Goal: Find specific page/section: Find specific page/section

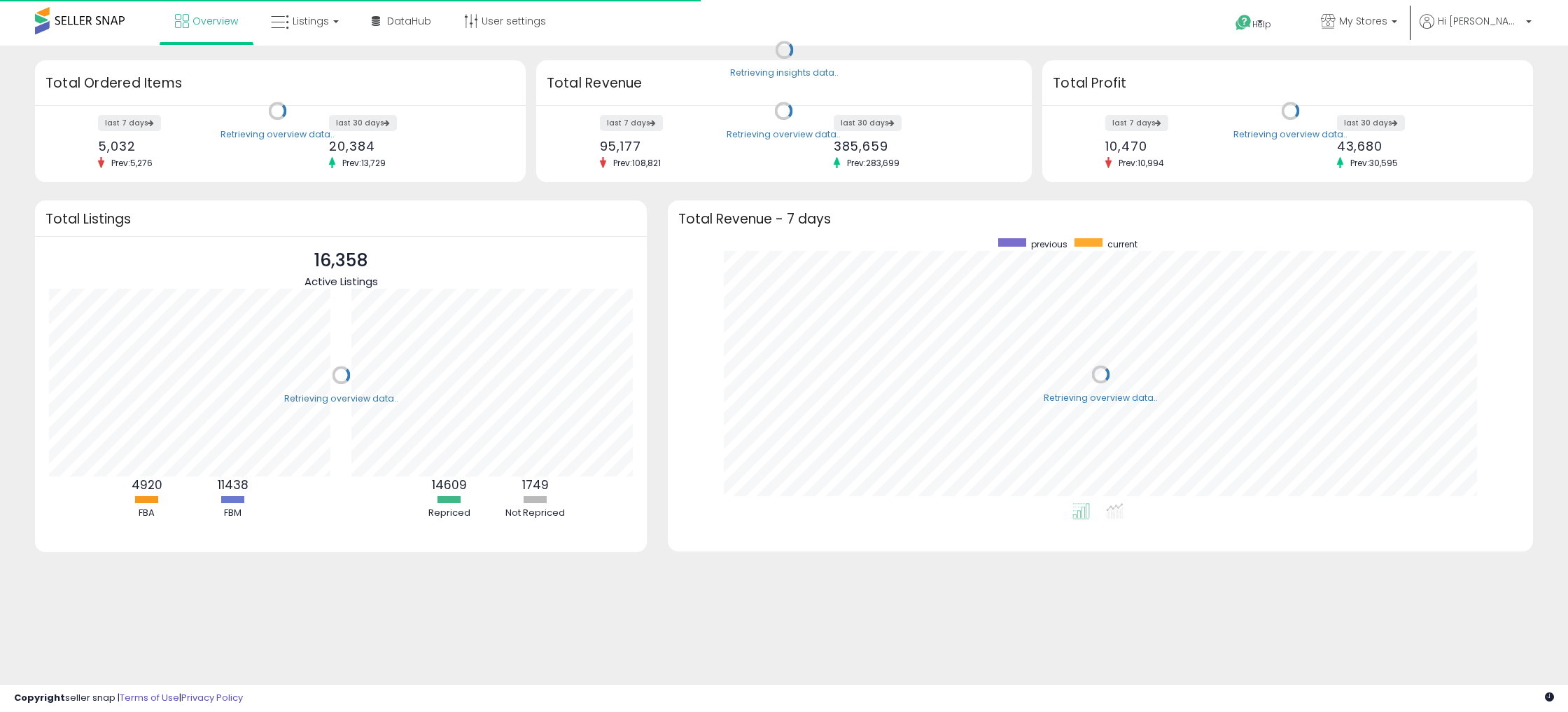
scroll to position [265, 837]
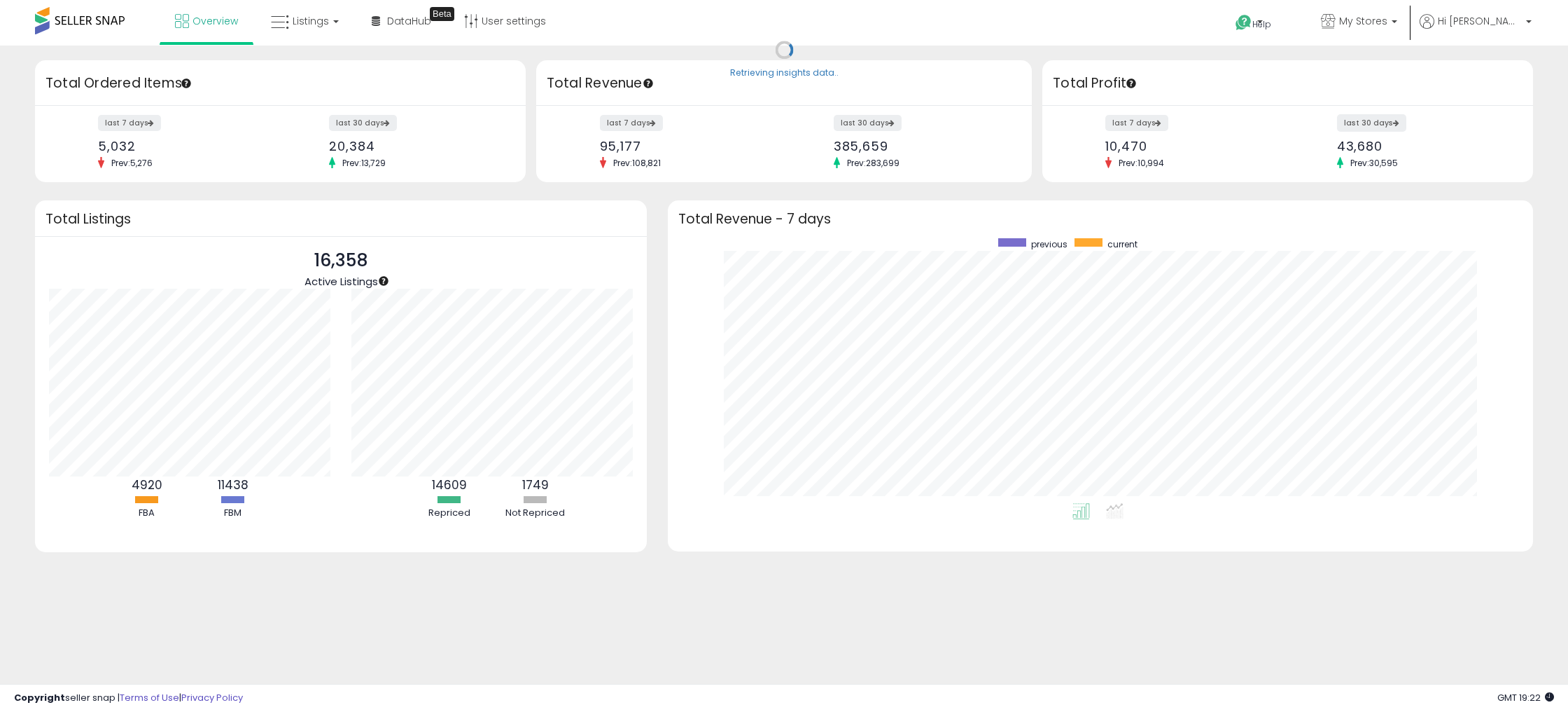
click at [1364, 122] on label "last 30 days" at bounding box center [1372, 122] width 69 height 17
click at [306, 26] on span "Listings" at bounding box center [311, 20] width 37 height 14
click at [304, 71] on icon at bounding box center [315, 69] width 61 height 18
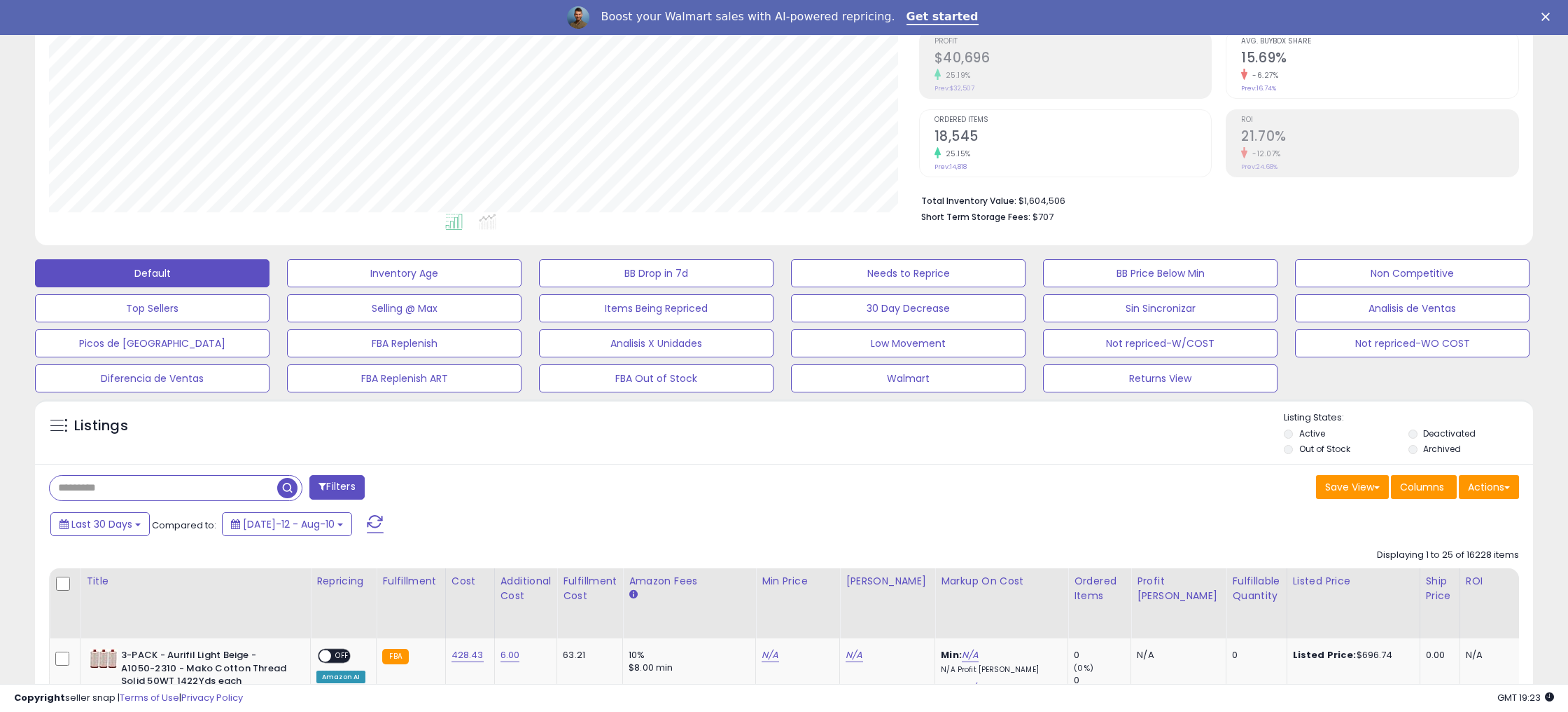
scroll to position [219, 0]
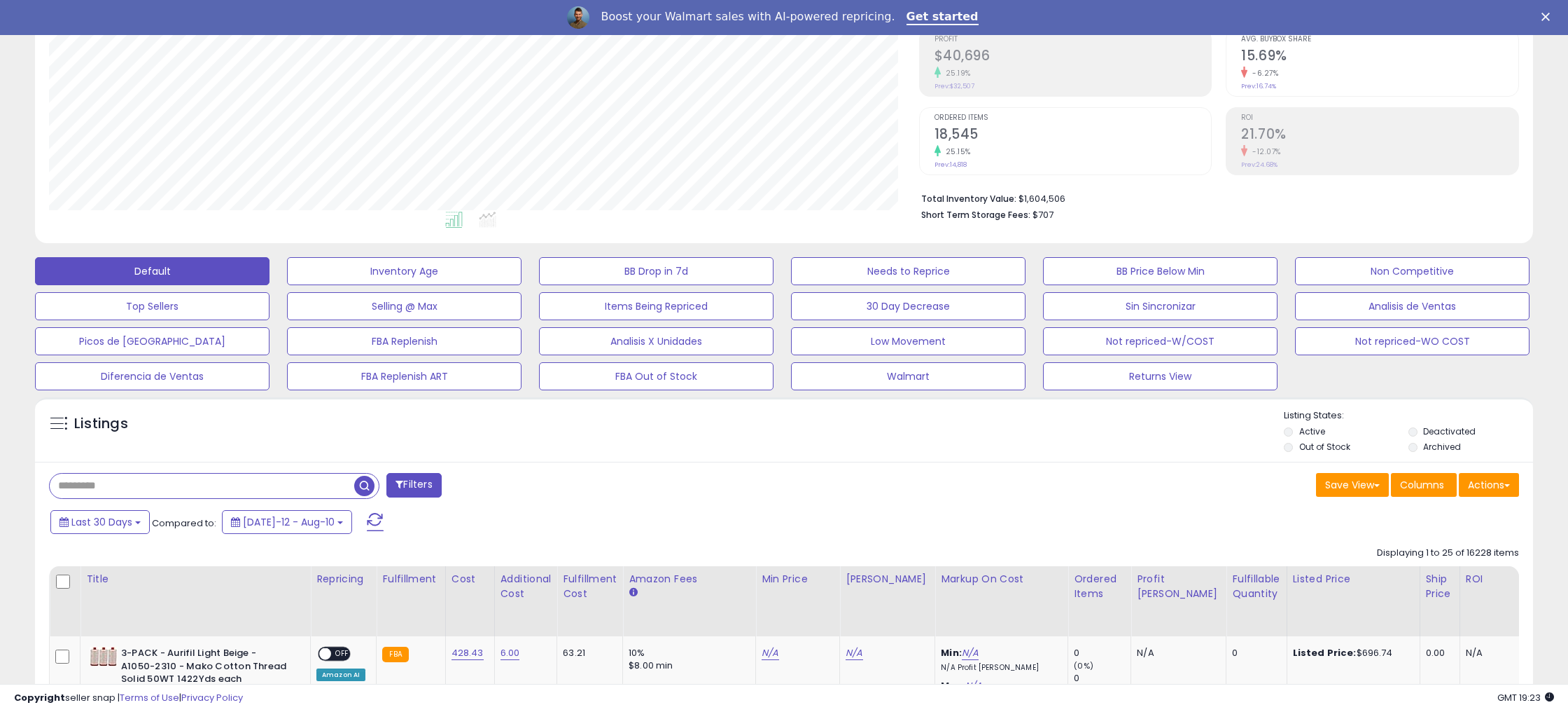
click at [123, 484] on input "text" at bounding box center [201, 485] width 304 height 25
click at [435, 489] on span "button" at bounding box center [432, 485] width 20 height 20
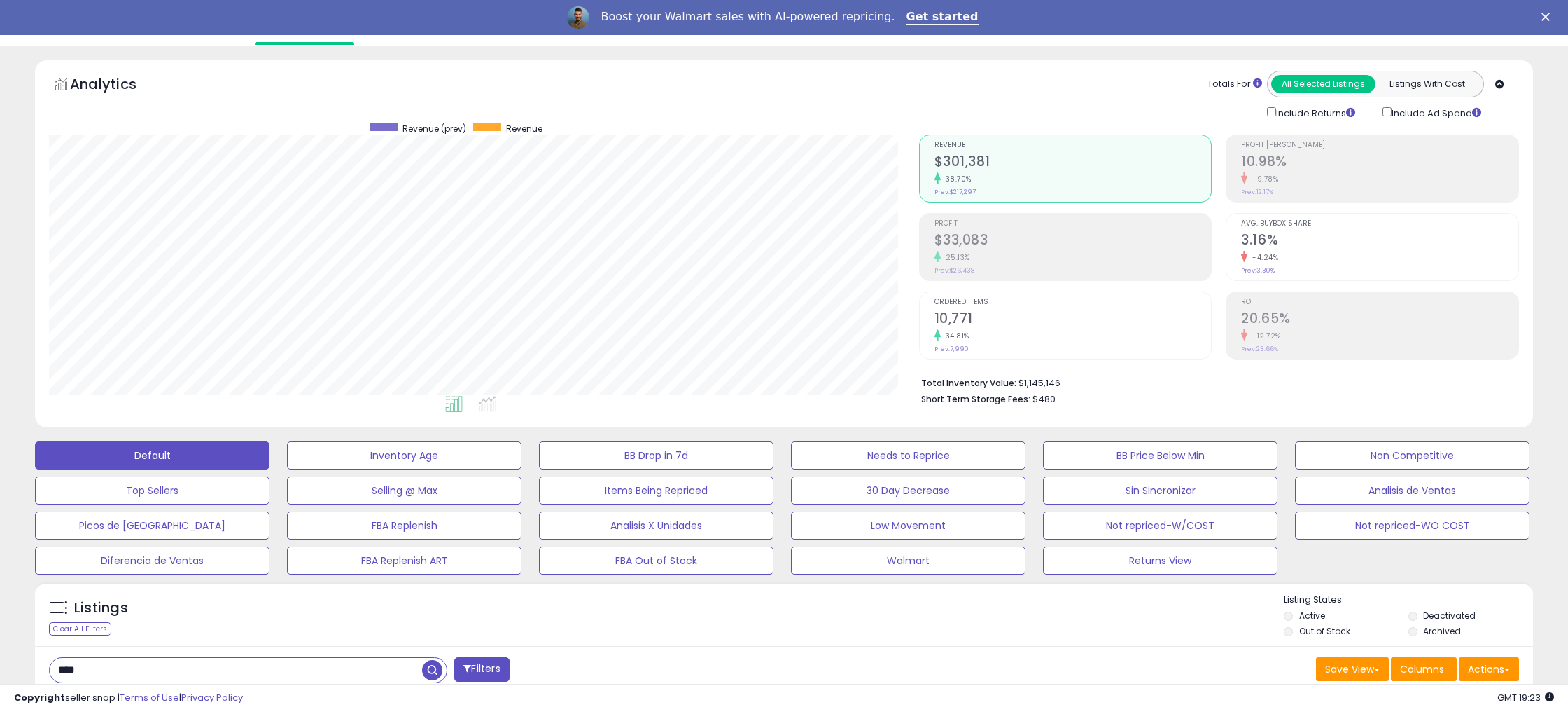
scroll to position [58, 0]
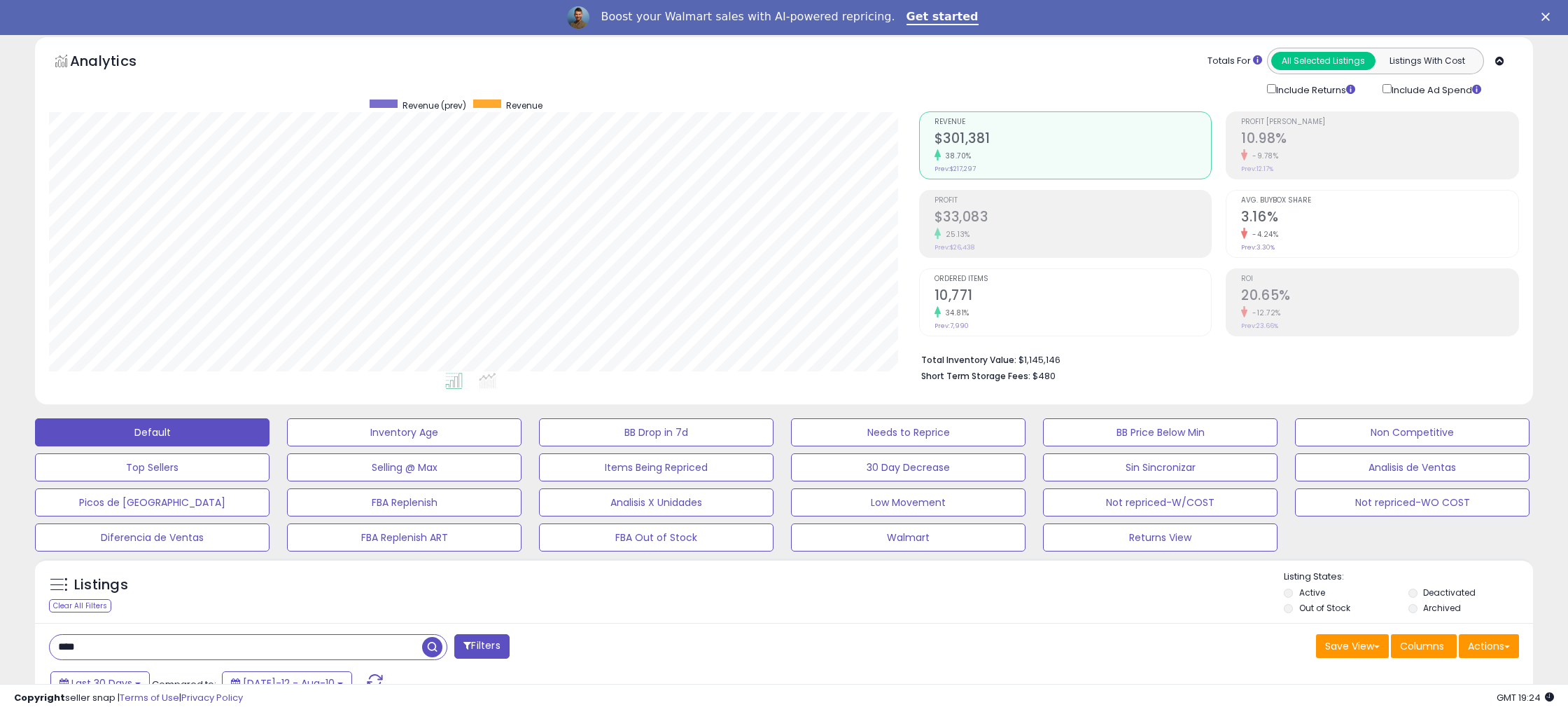
click at [61, 645] on input "****" at bounding box center [236, 646] width 373 height 25
type input "****"
click at [435, 643] on span "button" at bounding box center [432, 647] width 20 height 20
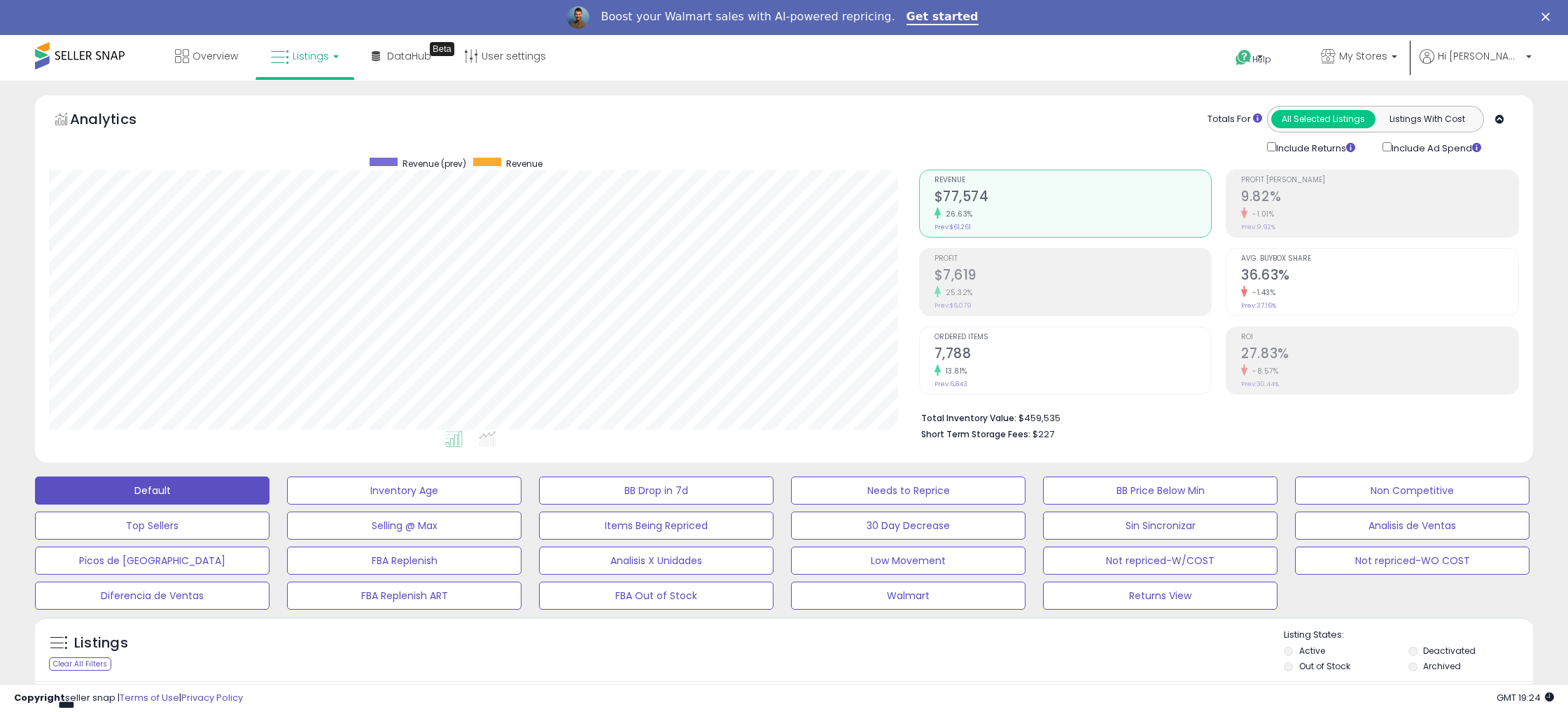
scroll to position [287, 870]
